Goal: Information Seeking & Learning: Learn about a topic

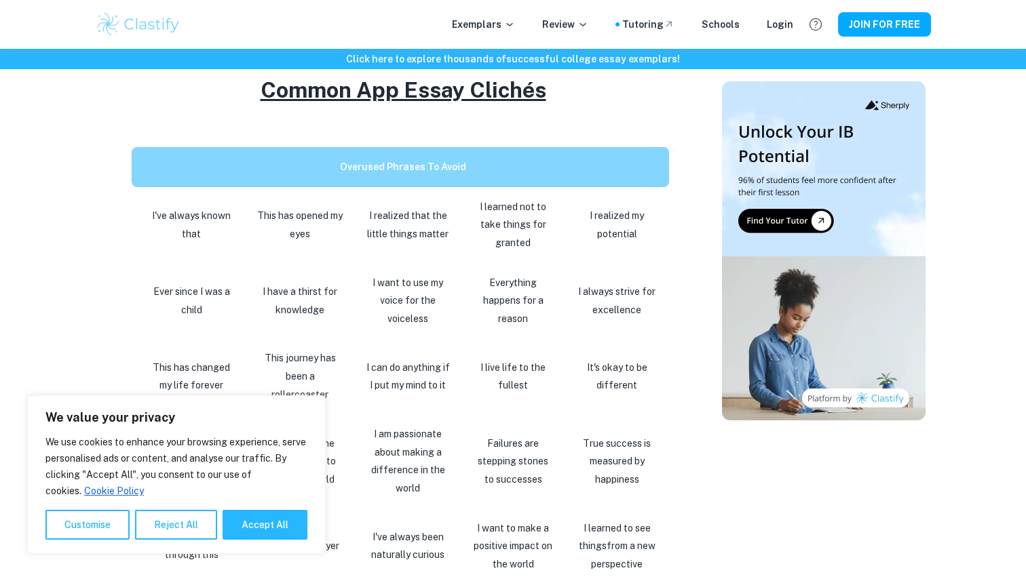
scroll to position [646, 0]
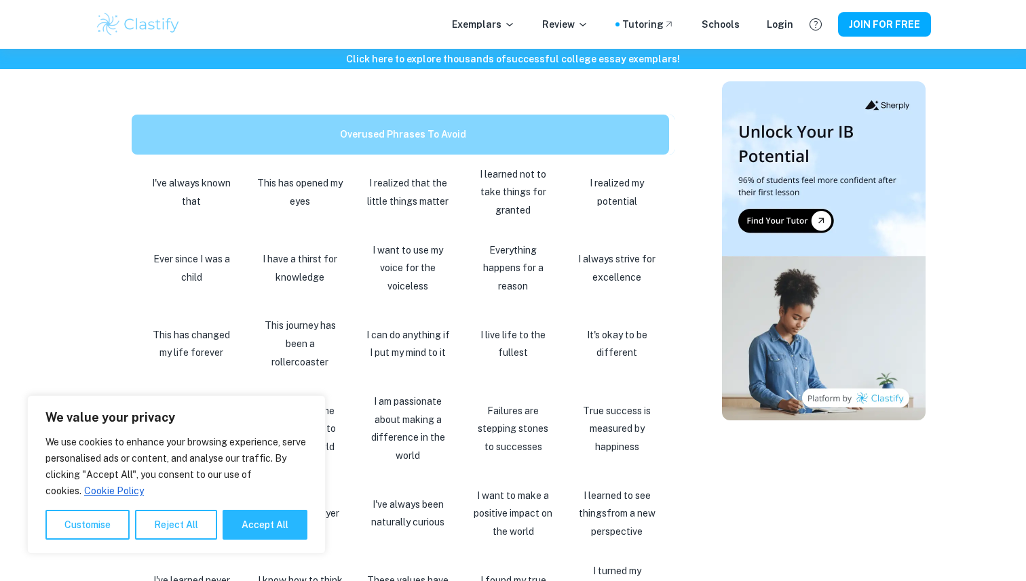
click at [165, 523] on button "Reject All" at bounding box center [176, 525] width 82 height 30
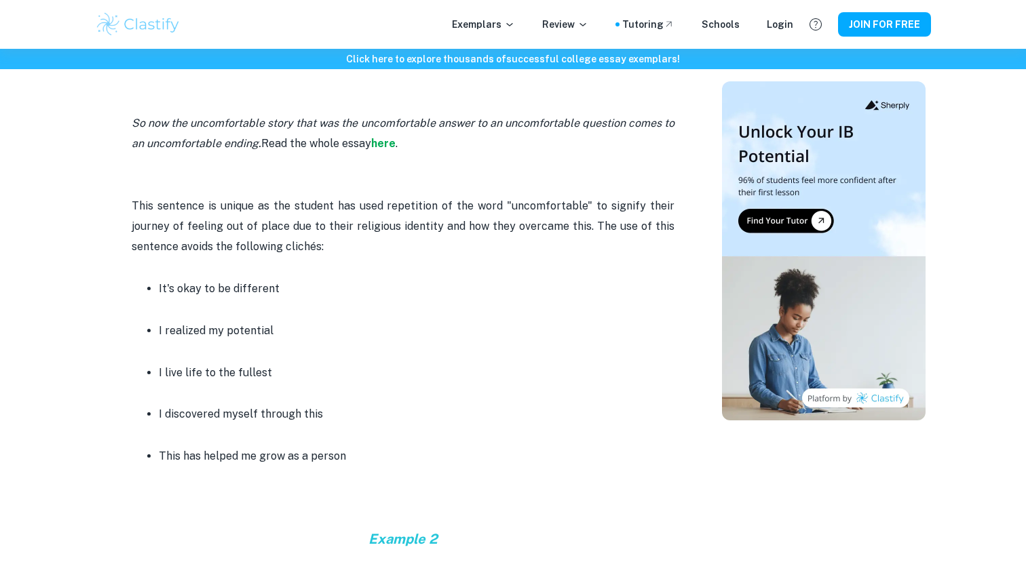
scroll to position [1758, 0]
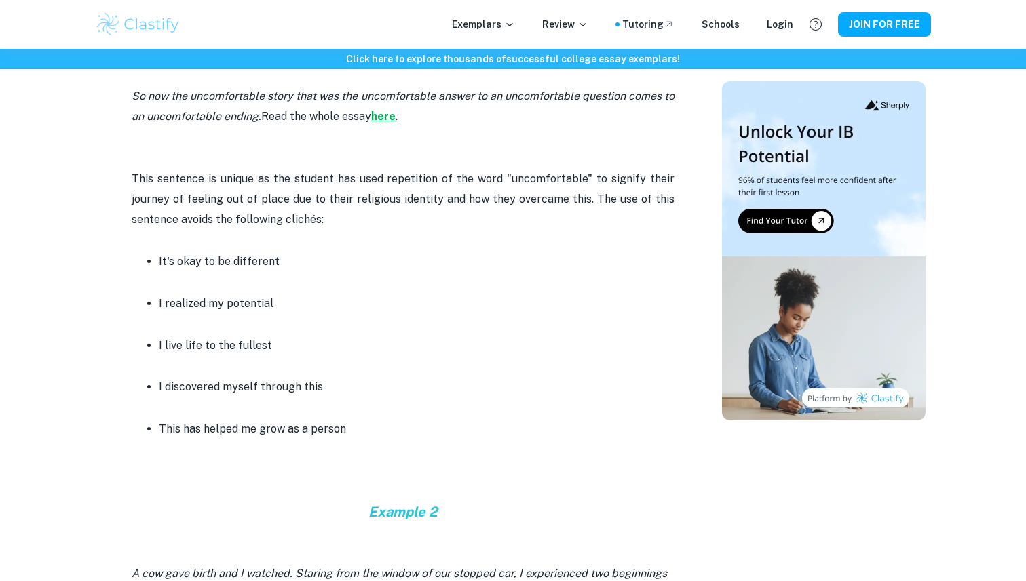
click at [384, 117] on strong "here" at bounding box center [383, 116] width 24 height 13
